Goal: Information Seeking & Learning: Compare options

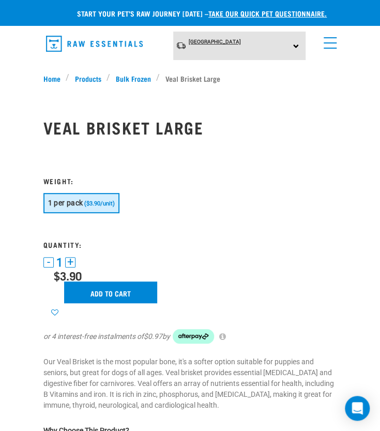
click at [209, 42] on span "[GEOGRAPHIC_DATA]" at bounding box center [215, 42] width 52 height 6
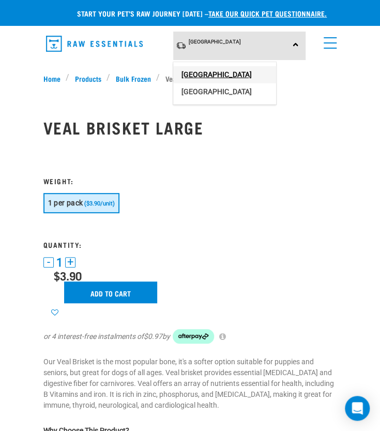
click at [205, 70] on link "[GEOGRAPHIC_DATA]" at bounding box center [224, 74] width 103 height 17
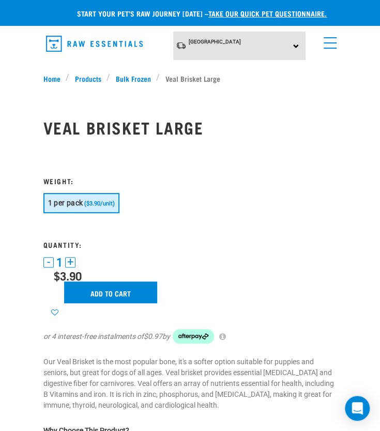
click at [329, 41] on link "menu" at bounding box center [327, 40] width 19 height 19
click at [328, 41] on link "menu" at bounding box center [327, 40] width 19 height 19
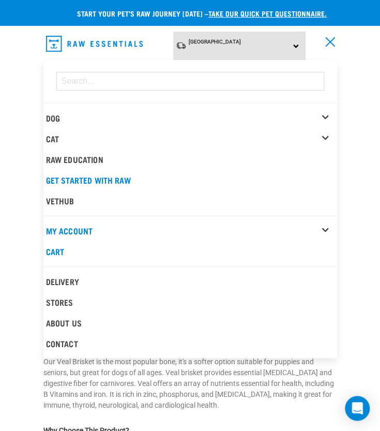
click at [325, 109] on div "Dog" at bounding box center [191, 118] width 291 height 21
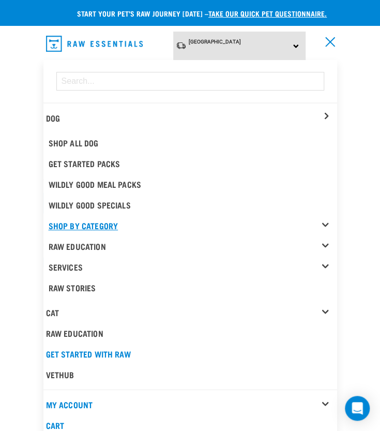
click at [325, 217] on link "Shop By Category" at bounding box center [193, 225] width 288 height 21
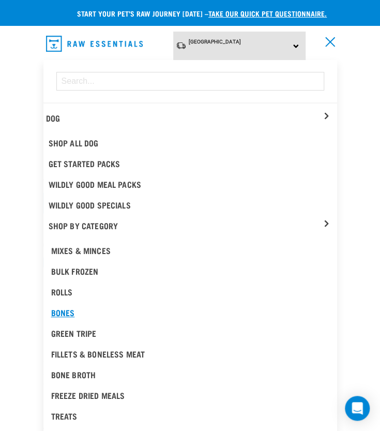
click at [66, 310] on div "Bones" at bounding box center [190, 312] width 278 height 12
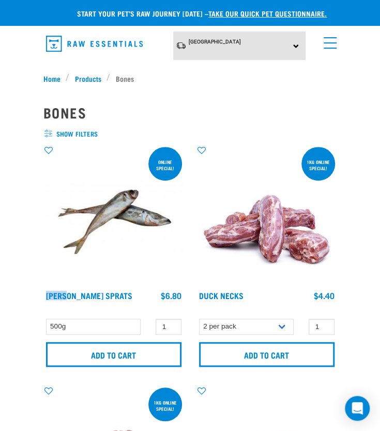
drag, startPoint x: 0, startPoint y: 0, endPoint x: 165, endPoint y: 225, distance: 278.9
click at [165, 225] on div "ONLINE SPECIAL! Jack Mackerel Sprats 1 0" at bounding box center [113, 259] width 153 height 240
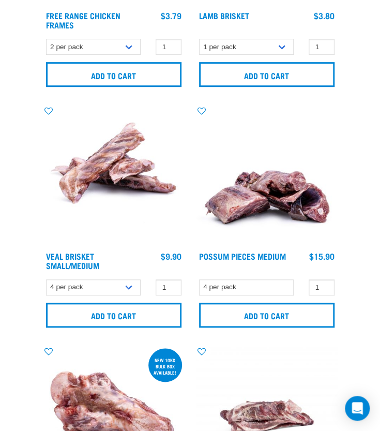
scroll to position [1241, 0]
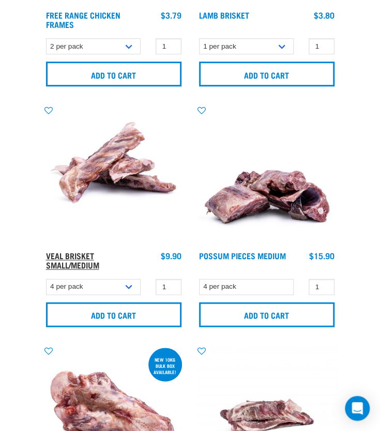
click at [58, 255] on link "Veal Brisket Small/Medium" at bounding box center [72, 260] width 53 height 14
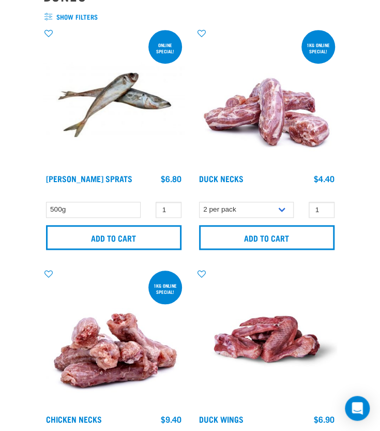
scroll to position [114, 0]
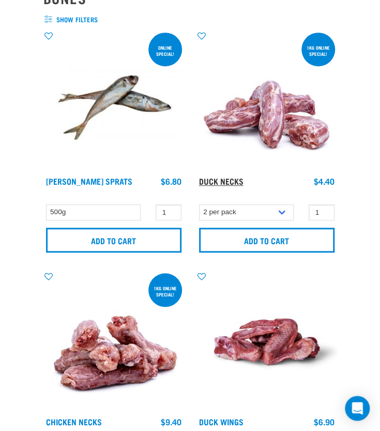
click at [212, 183] on link "Duck Necks" at bounding box center [221, 180] width 44 height 5
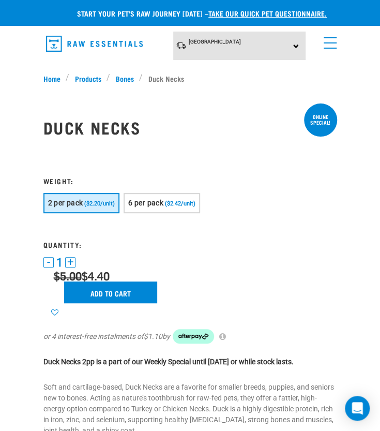
click at [328, 47] on link "menu" at bounding box center [327, 40] width 19 height 19
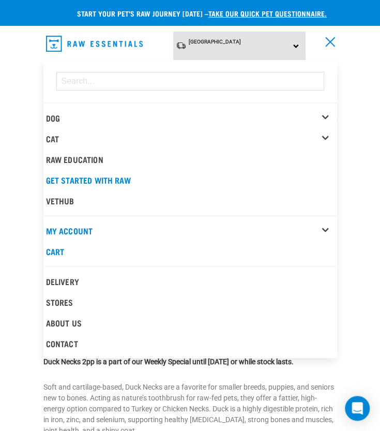
click at [322, 112] on div "Dog" at bounding box center [191, 118] width 291 height 21
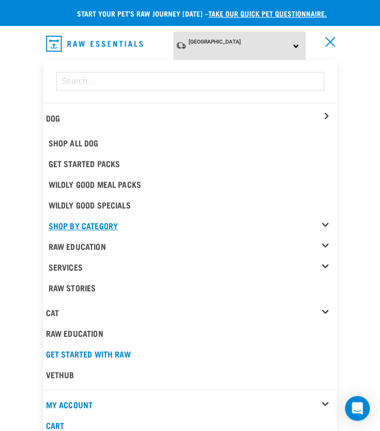
click at [327, 220] on link "Shop By Category" at bounding box center [193, 225] width 288 height 21
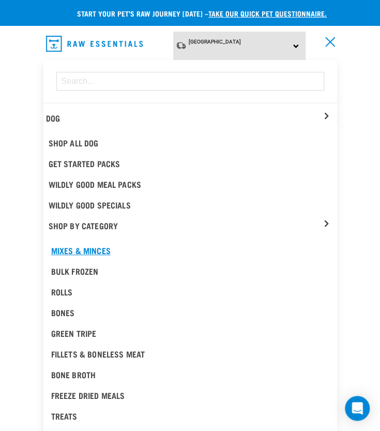
click at [85, 244] on div "Mixes & Minces" at bounding box center [190, 250] width 278 height 12
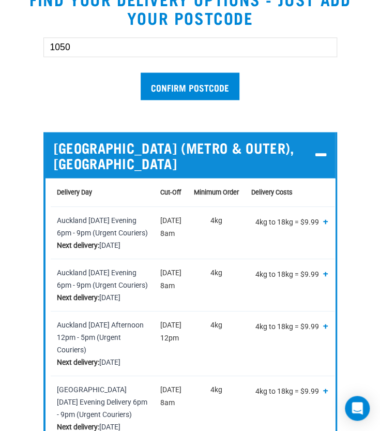
click at [162, 45] on input "1050" at bounding box center [190, 47] width 294 height 20
drag, startPoint x: 161, startPoint y: 45, endPoint x: 68, endPoint y: 46, distance: 92.5
click at [68, 46] on input "1050" at bounding box center [190, 47] width 294 height 20
type input "1"
type input "4010"
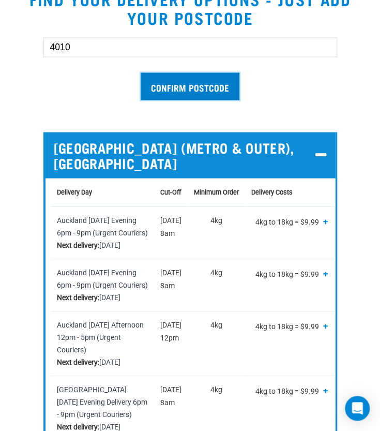
click at [176, 80] on input "Confirm postcode" at bounding box center [190, 85] width 99 height 27
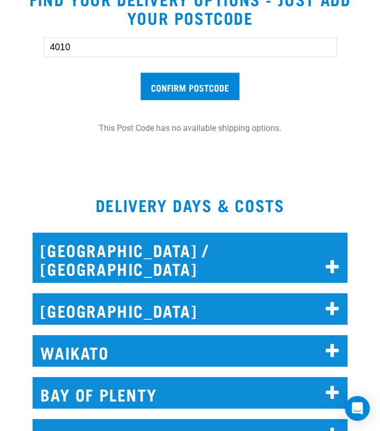
click at [80, 51] on input "4010" at bounding box center [190, 47] width 294 height 20
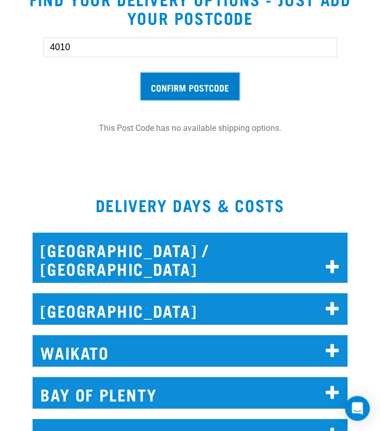
click at [151, 87] on input "Confirm postcode" at bounding box center [190, 85] width 99 height 27
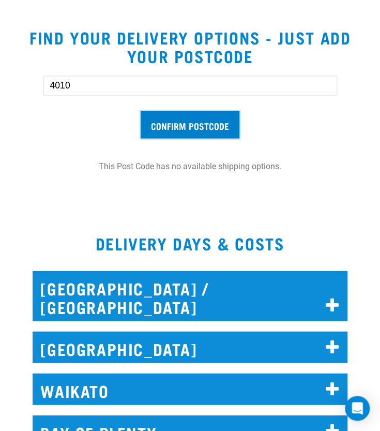
scroll to position [479, 0]
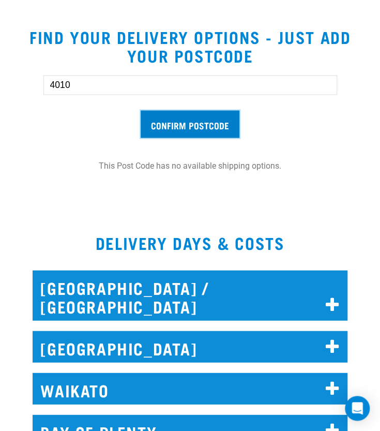
click at [176, 122] on input "Confirm postcode" at bounding box center [190, 123] width 99 height 27
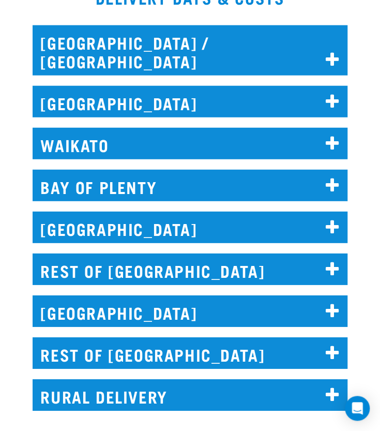
scroll to position [725, 0]
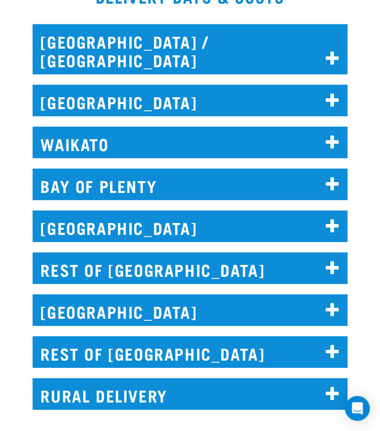
click at [165, 254] on h2 "REST OF [GEOGRAPHIC_DATA]" at bounding box center [190, 268] width 315 height 32
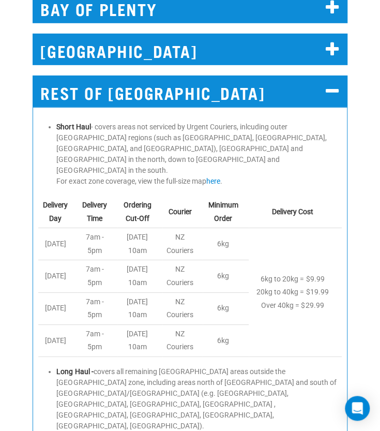
scroll to position [932, 0]
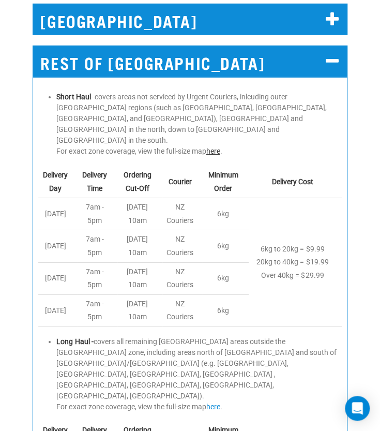
click at [211, 147] on link "here" at bounding box center [213, 151] width 14 height 8
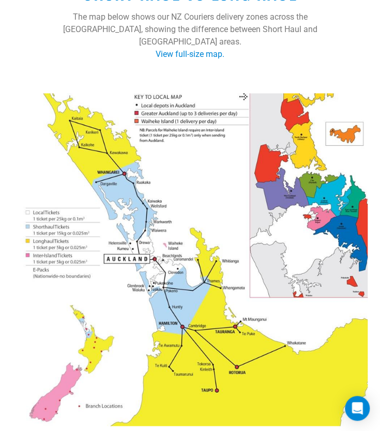
scroll to position [259, 0]
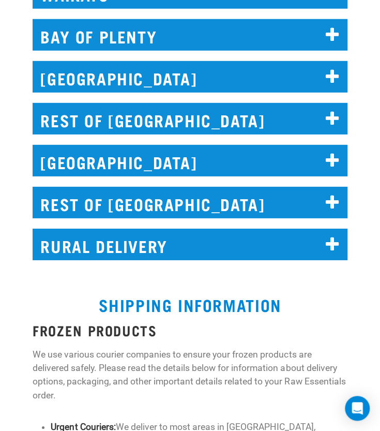
scroll to position [836, 0]
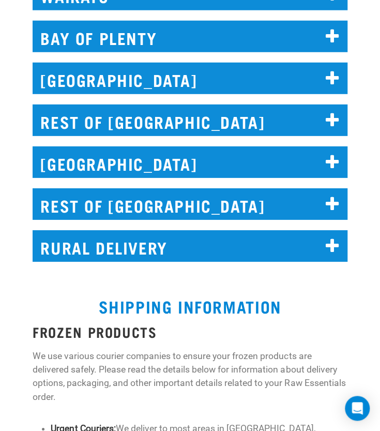
click at [190, 107] on h2 "REST OF [GEOGRAPHIC_DATA]" at bounding box center [190, 120] width 315 height 32
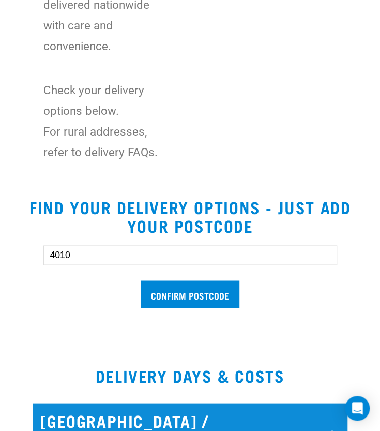
scroll to position [215, 0]
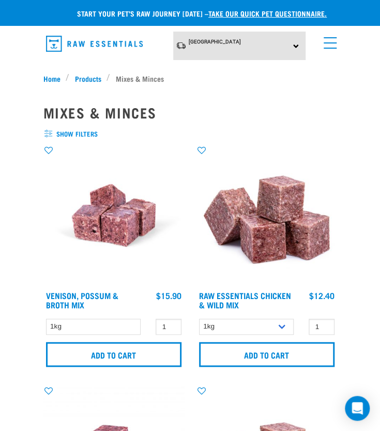
click at [52, 137] on span "show filters" at bounding box center [190, 134] width 294 height 10
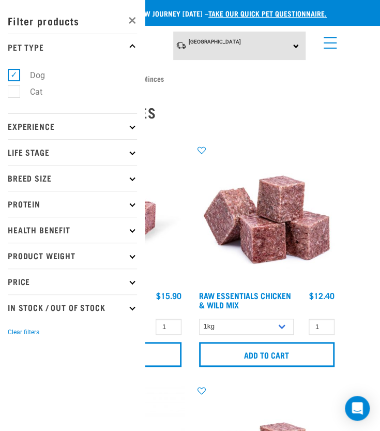
click at [70, 227] on p "Health Benefit" at bounding box center [72, 230] width 129 height 26
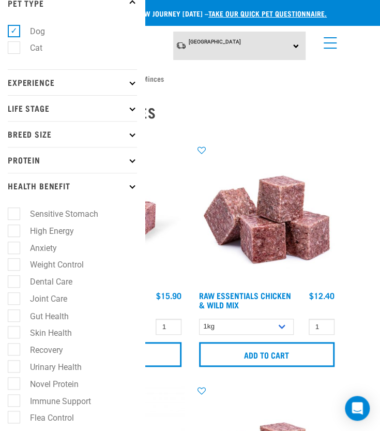
scroll to position [165, 0]
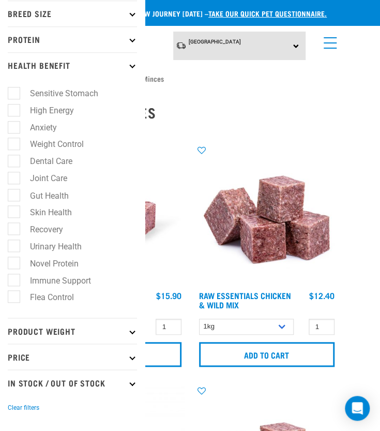
click at [18, 261] on label "Novel Protein" at bounding box center [47, 262] width 69 height 13
click at [14, 261] on input "Novel Protein" at bounding box center [11, 260] width 7 height 7
checkbox input "true"
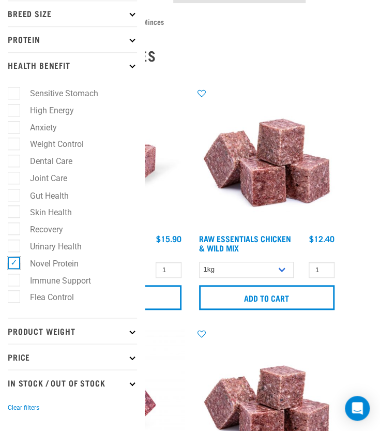
scroll to position [155, 0]
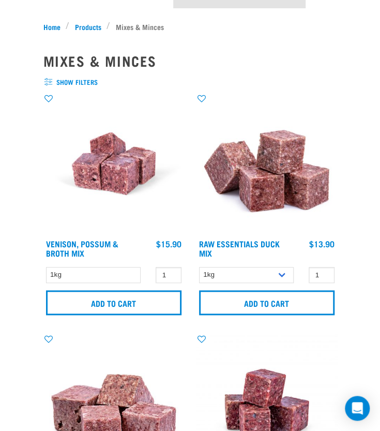
scroll to position [103, 0]
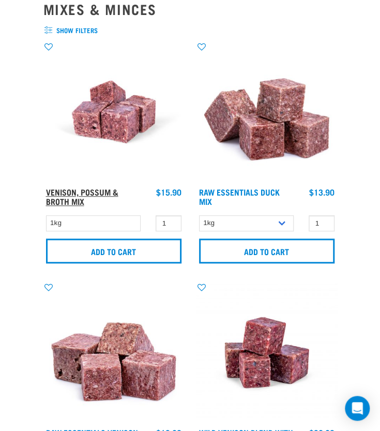
click at [100, 189] on link "Venison, Possum & Broth Mix" at bounding box center [82, 196] width 72 height 14
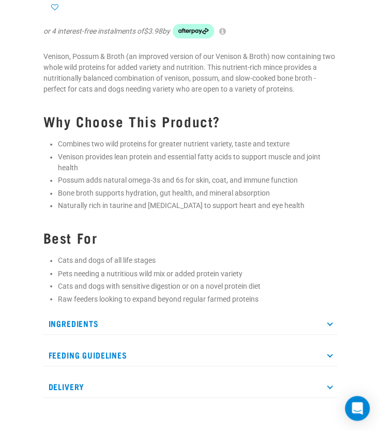
scroll to position [310, 0]
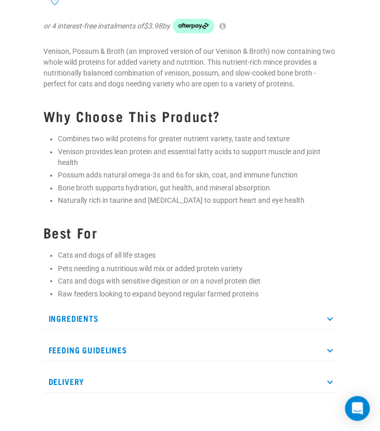
click at [121, 322] on p "Ingredients" at bounding box center [190, 317] width 294 height 23
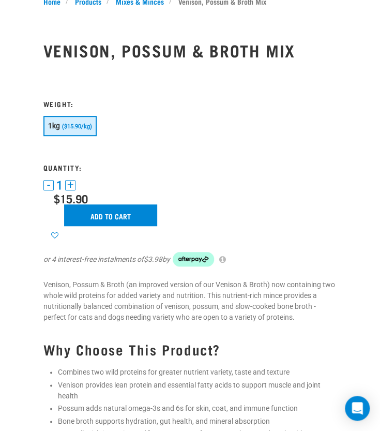
scroll to position [0, 0]
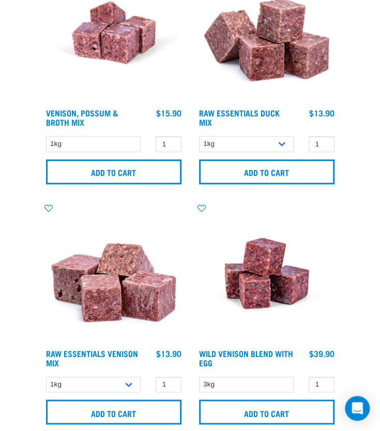
scroll to position [207, 0]
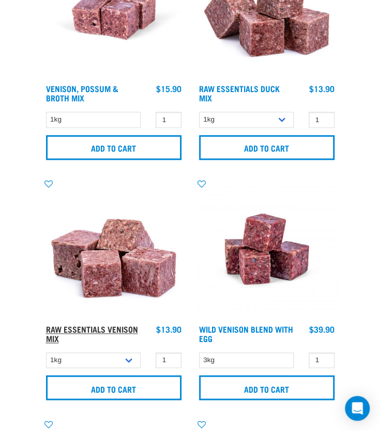
click at [86, 326] on link "Raw Essentials Venison Mix" at bounding box center [92, 333] width 92 height 14
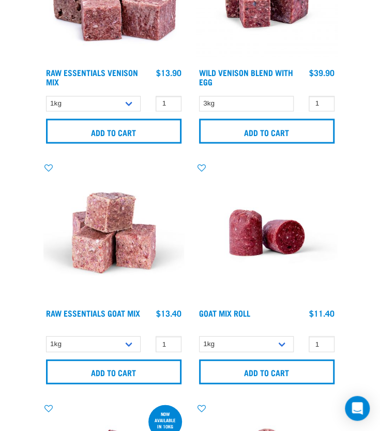
scroll to position [503, 0]
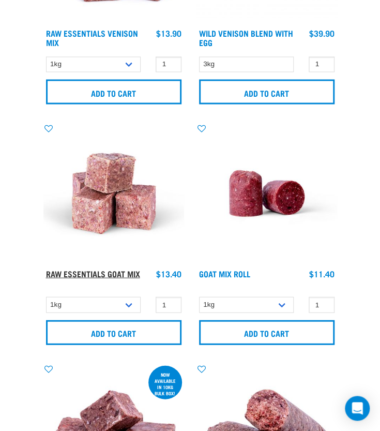
click at [95, 275] on link "Raw Essentials Goat Mix" at bounding box center [93, 272] width 94 height 5
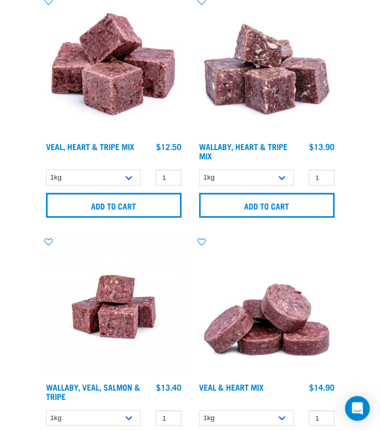
scroll to position [1898, 0]
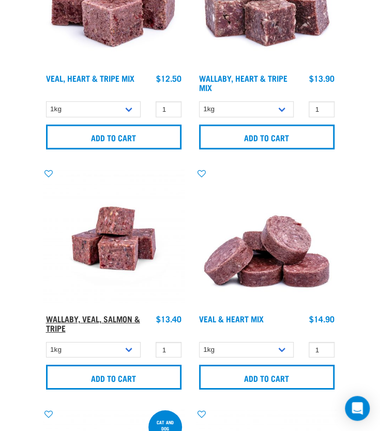
click at [60, 317] on link "Wallaby, Veal, Salmon & Tripe" at bounding box center [93, 323] width 94 height 14
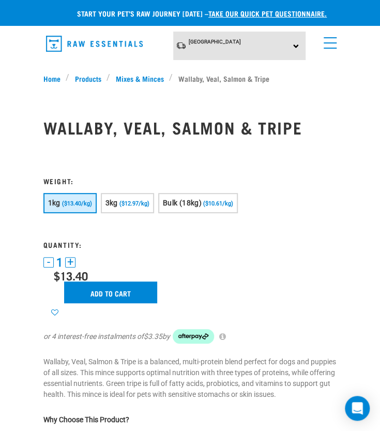
click at [326, 43] on span "menu" at bounding box center [330, 42] width 13 height 1
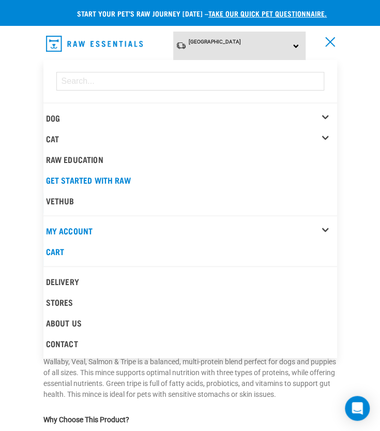
click at [327, 114] on div "Dog" at bounding box center [191, 118] width 291 height 21
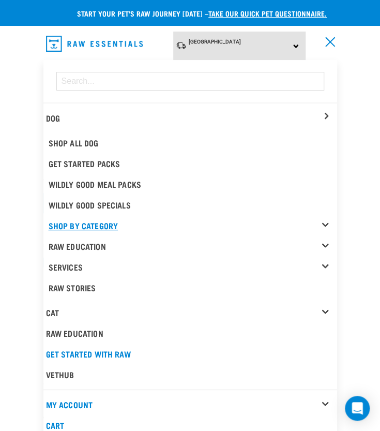
click at [324, 219] on link "Shop By Category" at bounding box center [193, 225] width 288 height 21
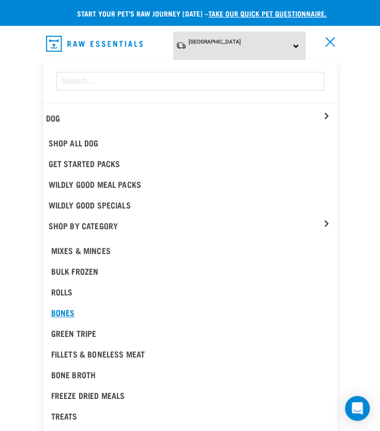
click at [68, 308] on div "Bones" at bounding box center [190, 312] width 278 height 12
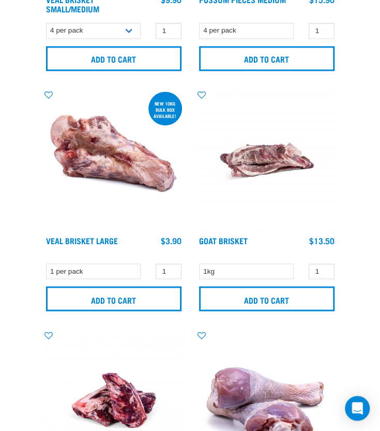
scroll to position [1293, 0]
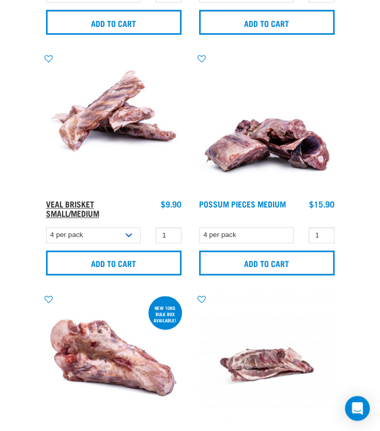
click at [82, 201] on link "Veal Brisket Small/Medium" at bounding box center [72, 208] width 53 height 14
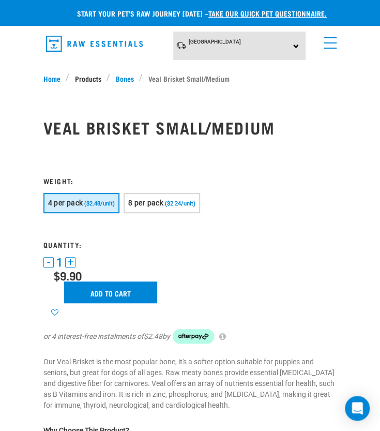
click at [86, 78] on link "Products" at bounding box center [87, 78] width 37 height 11
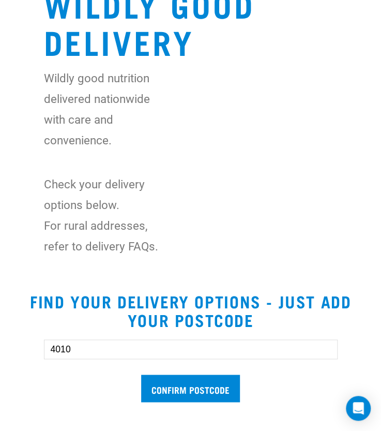
drag, startPoint x: 112, startPoint y: 348, endPoint x: -17, endPoint y: 356, distance: 128.5
type input "2024"
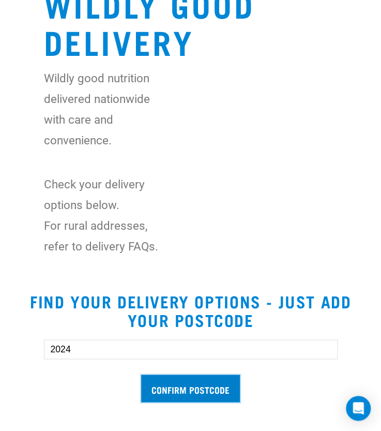
click at [206, 397] on input "Confirm postcode" at bounding box center [190, 387] width 99 height 27
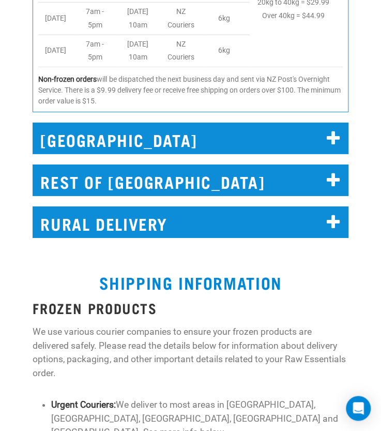
scroll to position [2076, 0]
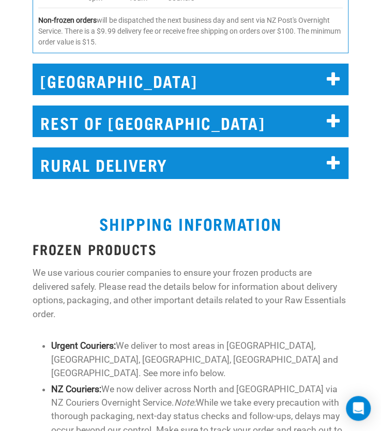
click at [173, 95] on h2 "CHRISTCHURCH" at bounding box center [190, 80] width 315 height 32
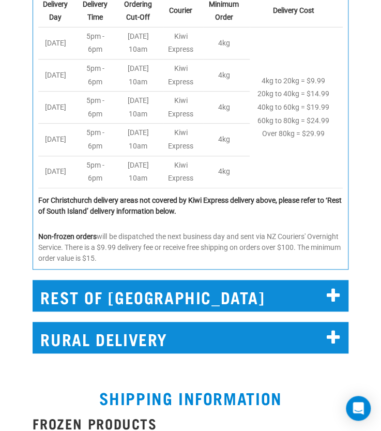
scroll to position [2387, 0]
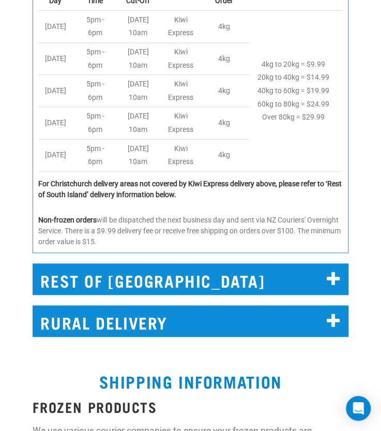
click at [188, 263] on h2 "REST OF SOUTH ISLAND" at bounding box center [190, 279] width 315 height 32
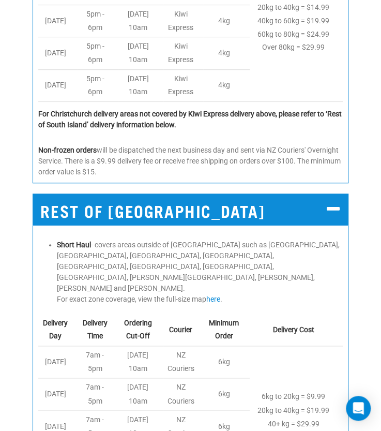
scroll to position [2438, 0]
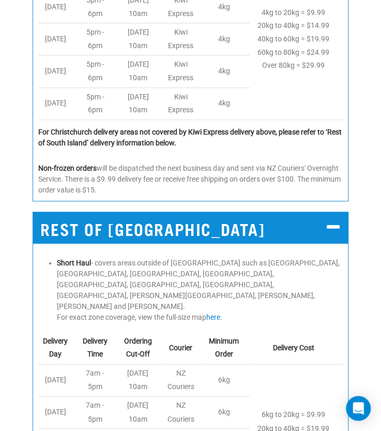
click at [195, 211] on h2 "REST OF SOUTH ISLAND" at bounding box center [190, 227] width 315 height 32
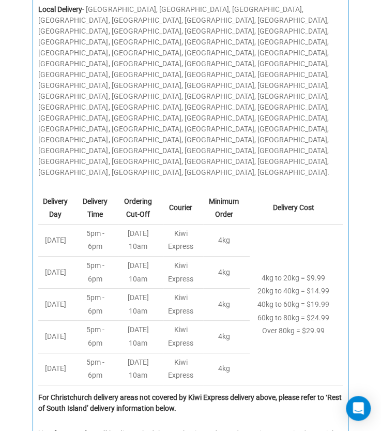
scroll to position [2076, 0]
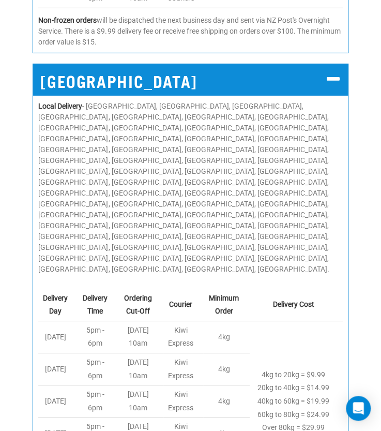
click at [188, 95] on h2 "CHRISTCHURCH" at bounding box center [190, 80] width 315 height 32
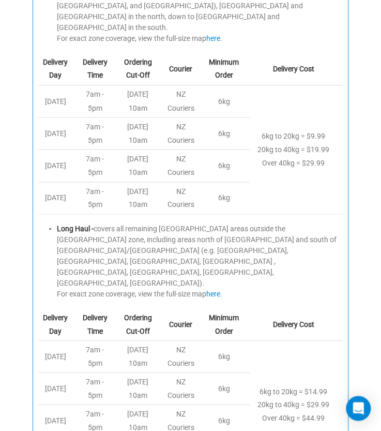
scroll to position [1559, 0]
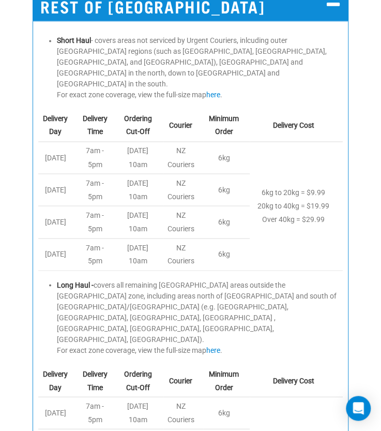
click at [198, 21] on h2 "REST OF NORTH ISLAND" at bounding box center [190, 5] width 315 height 32
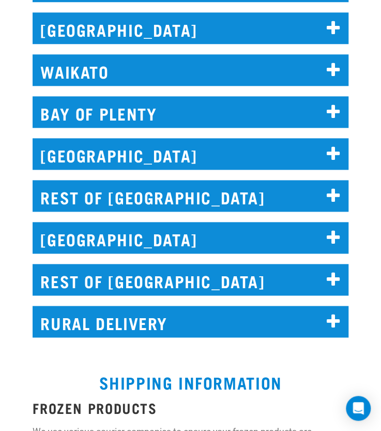
scroll to position [1353, 0]
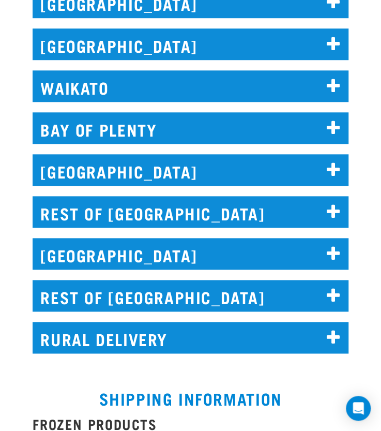
click at [186, 60] on h2 "AUCKLAND" at bounding box center [190, 44] width 315 height 32
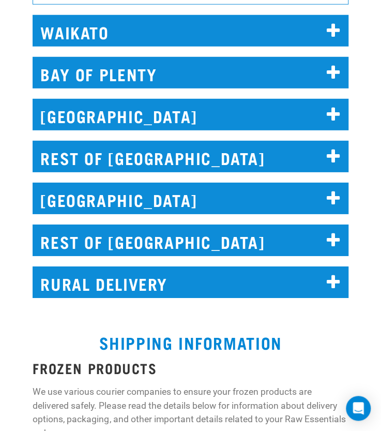
scroll to position [2128, 0]
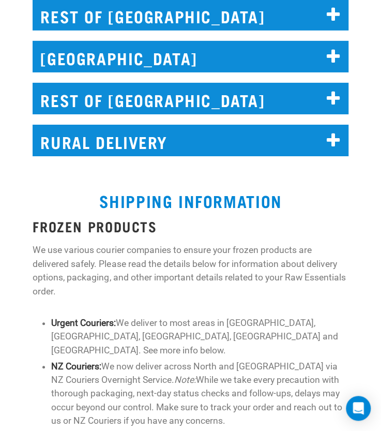
click at [204, 72] on h2 "CHRISTCHURCH" at bounding box center [190, 57] width 315 height 32
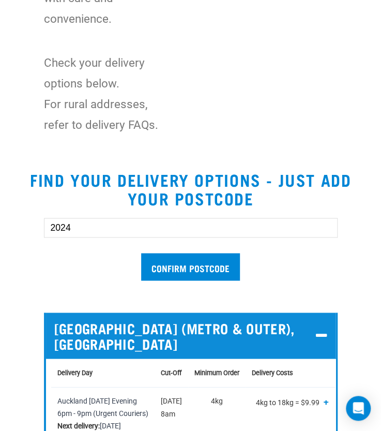
scroll to position [362, 0]
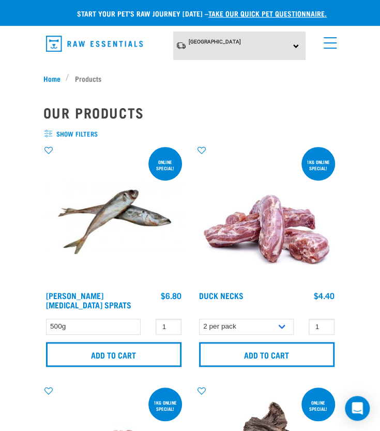
click at [330, 44] on link "menu" at bounding box center [327, 40] width 19 height 19
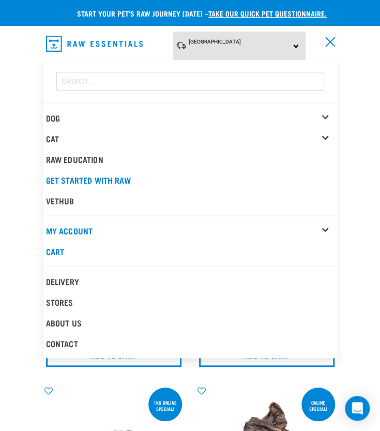
click at [324, 113] on div "Dog" at bounding box center [191, 118] width 291 height 21
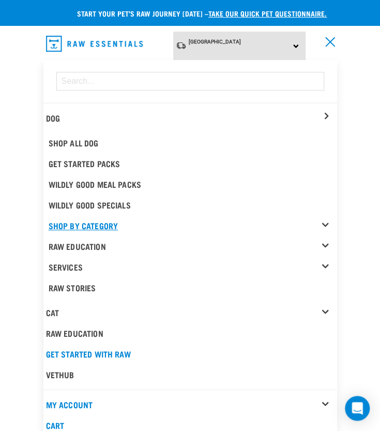
click at [323, 217] on link "Shop By Category" at bounding box center [193, 225] width 288 height 21
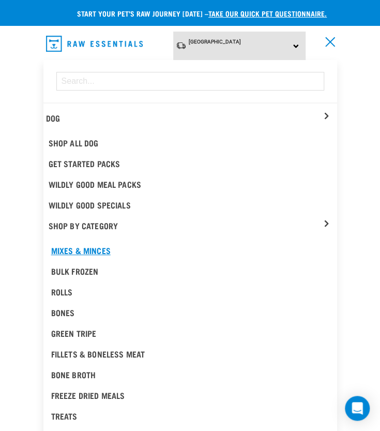
click at [76, 244] on div "Mixes & Minces" at bounding box center [190, 250] width 278 height 12
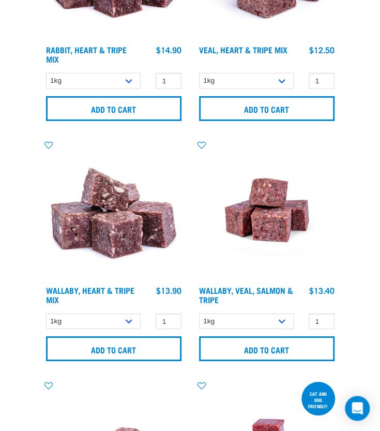
scroll to position [3206, 0]
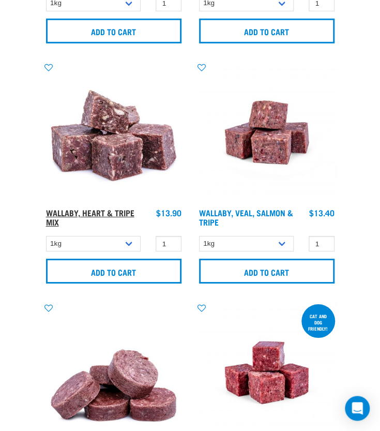
click at [118, 210] on link "Wallaby, Heart & Tripe Mix" at bounding box center [90, 217] width 88 height 14
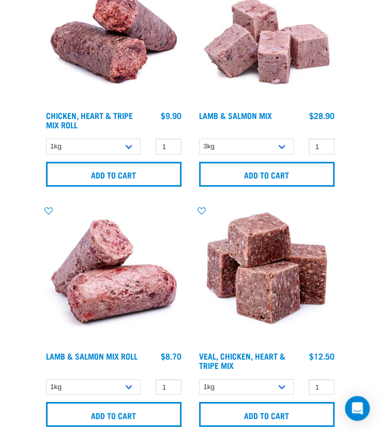
scroll to position [1861, 0]
click at [220, 353] on link "Veal, Chicken, Heart & Tripe Mix" at bounding box center [242, 360] width 86 height 14
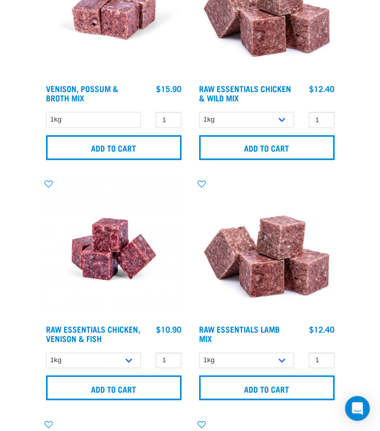
scroll to position [103, 0]
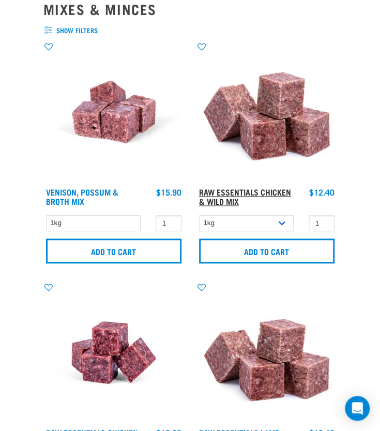
click at [205, 196] on link "Raw Essentials Chicken & Wild Mix" at bounding box center [245, 196] width 92 height 14
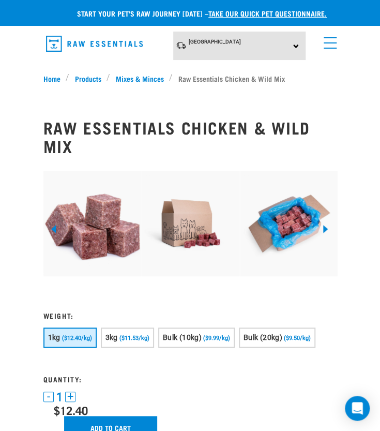
click at [328, 46] on link "menu" at bounding box center [327, 40] width 19 height 19
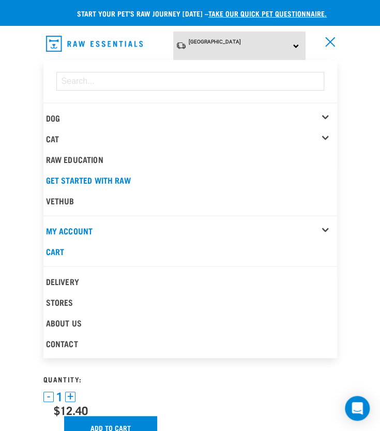
click at [323, 111] on div "Dog" at bounding box center [191, 118] width 291 height 21
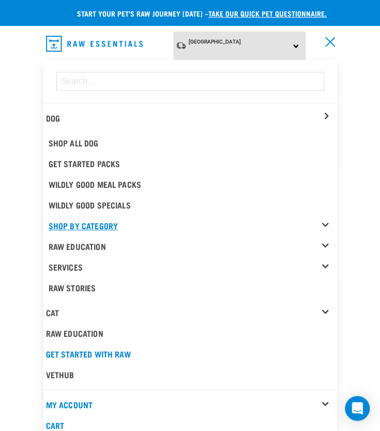
click at [330, 217] on link "Shop By Category" at bounding box center [193, 225] width 288 height 21
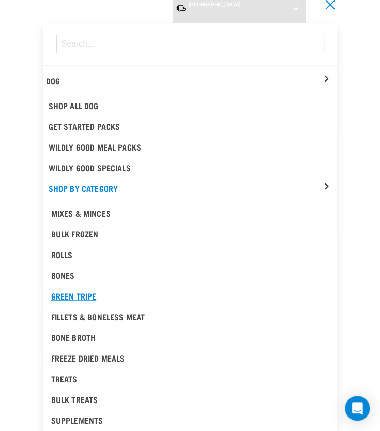
scroll to position [52, 0]
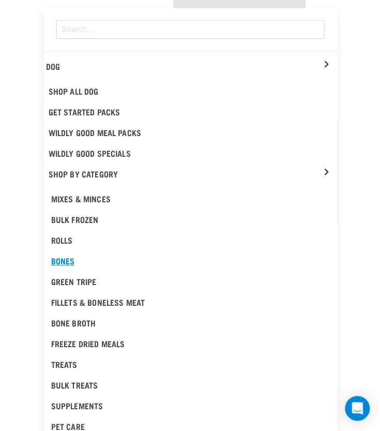
click at [59, 258] on div "Bones" at bounding box center [190, 260] width 278 height 12
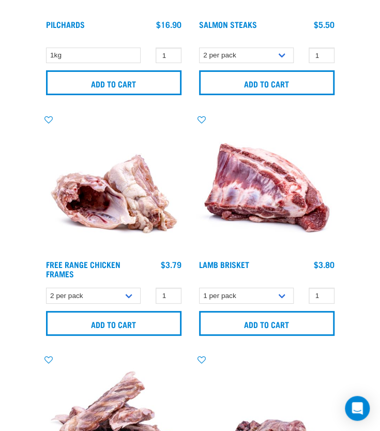
scroll to position [982, 0]
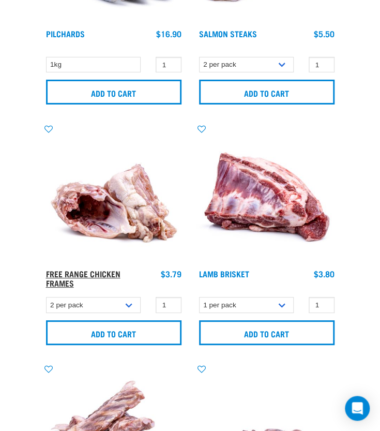
click at [83, 271] on link "Free Range Chicken Frames" at bounding box center [83, 278] width 74 height 14
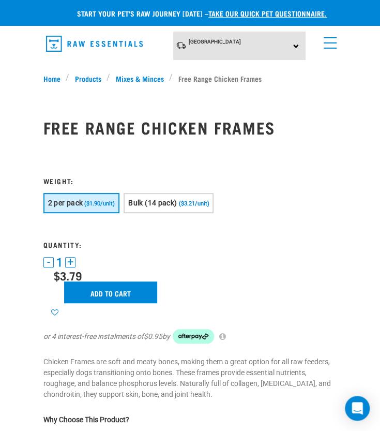
click at [331, 45] on link "menu" at bounding box center [327, 40] width 19 height 19
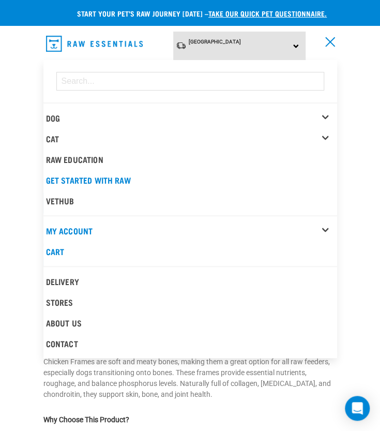
click at [328, 110] on div "Dog" at bounding box center [191, 118] width 291 height 21
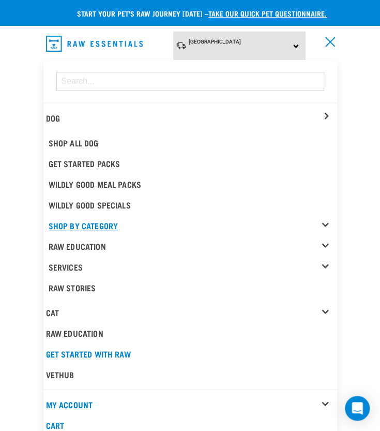
click at [322, 221] on link "Shop By Category" at bounding box center [193, 225] width 288 height 21
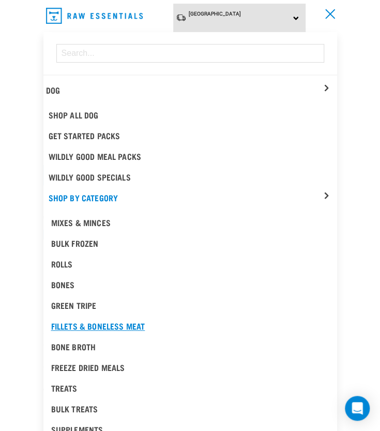
scroll to position [52, 0]
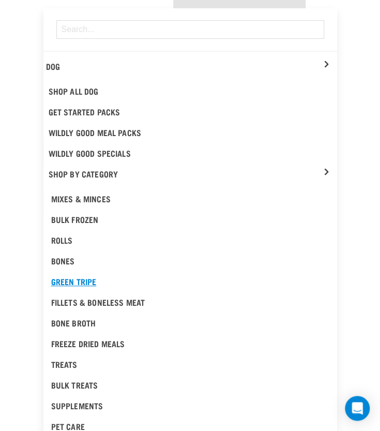
click at [80, 275] on div "Green Tripe" at bounding box center [190, 281] width 278 height 12
